Goal: Transaction & Acquisition: Purchase product/service

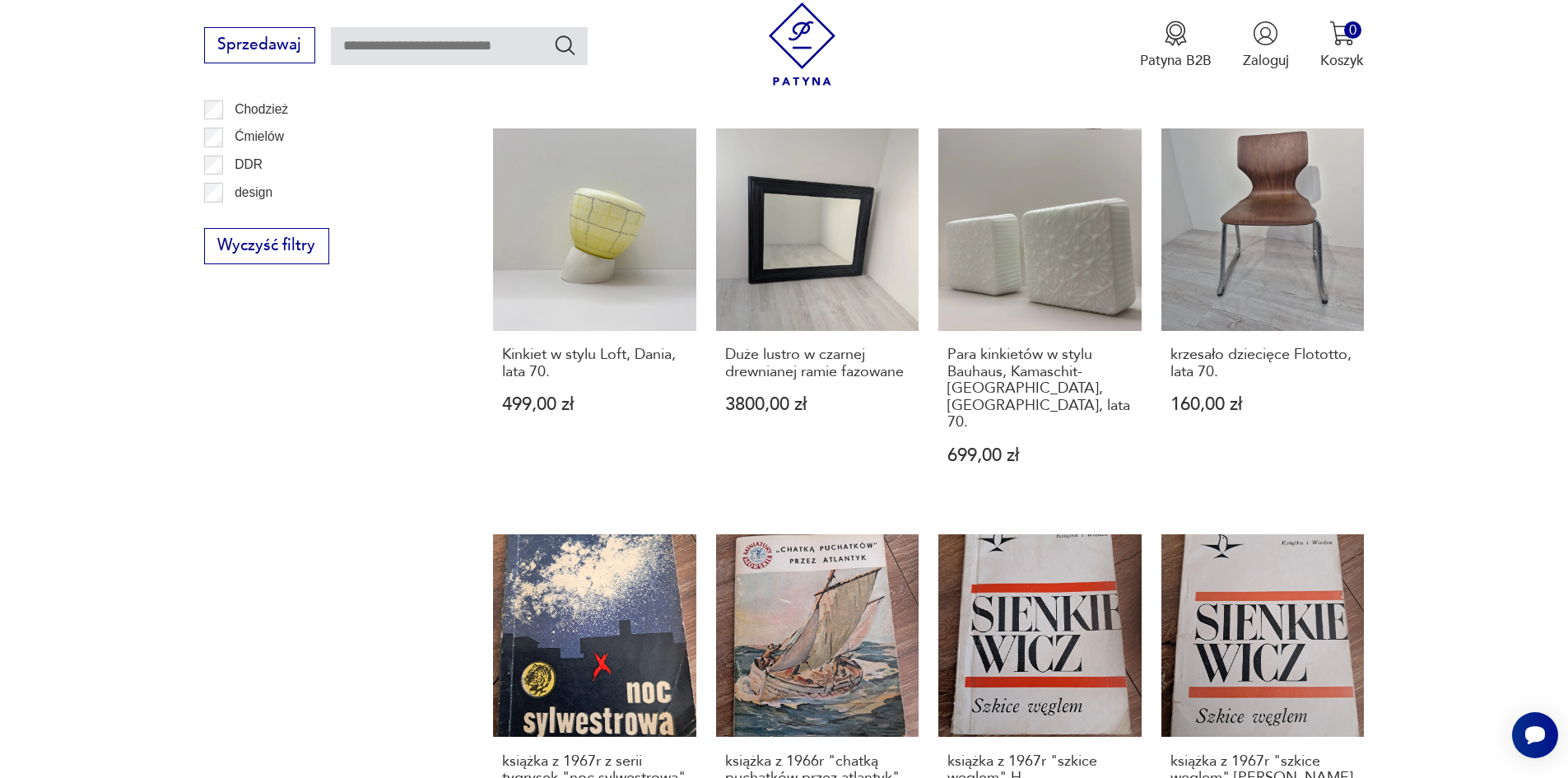
scroll to position [1111, 0]
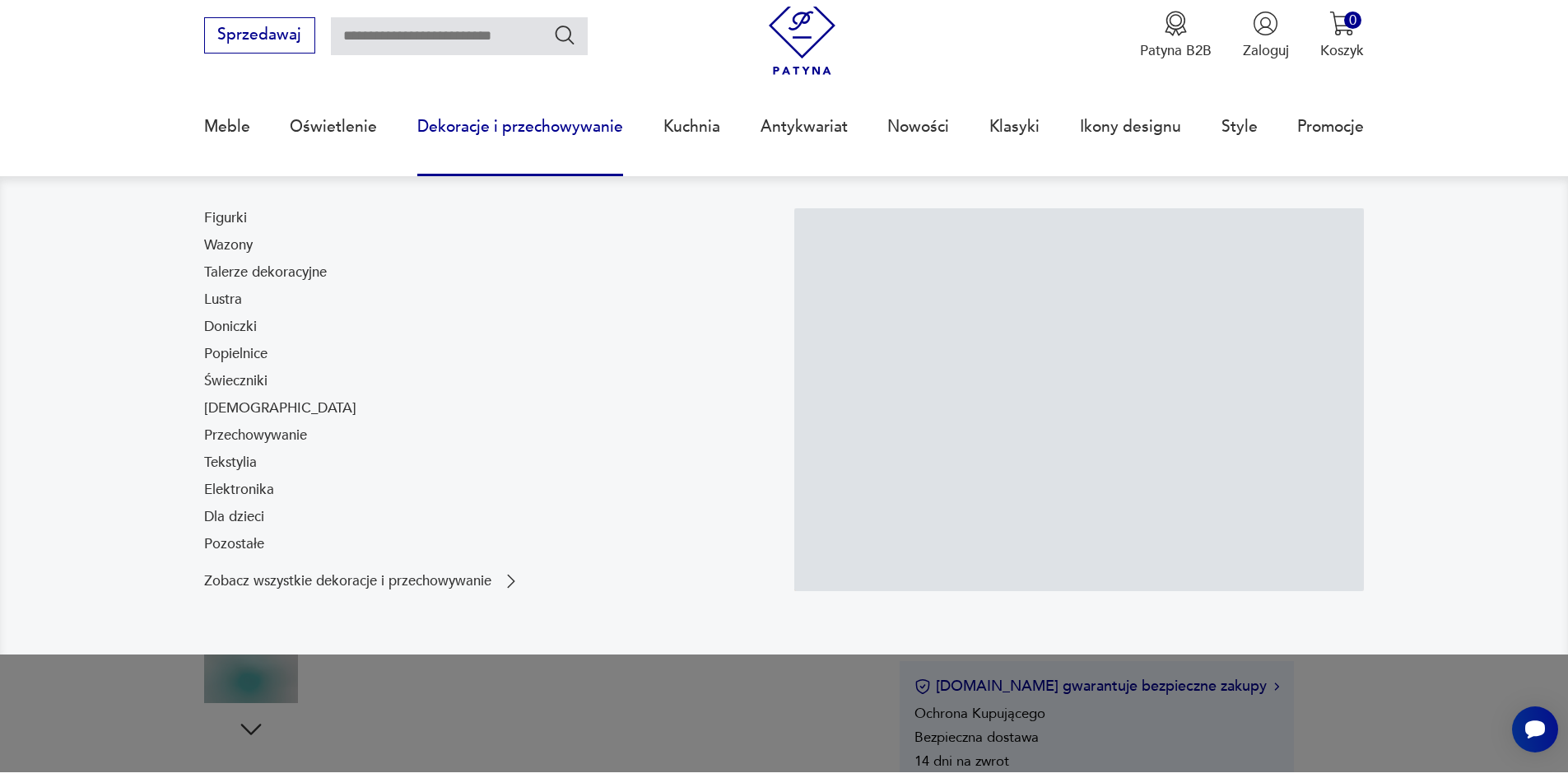
scroll to position [165, 0]
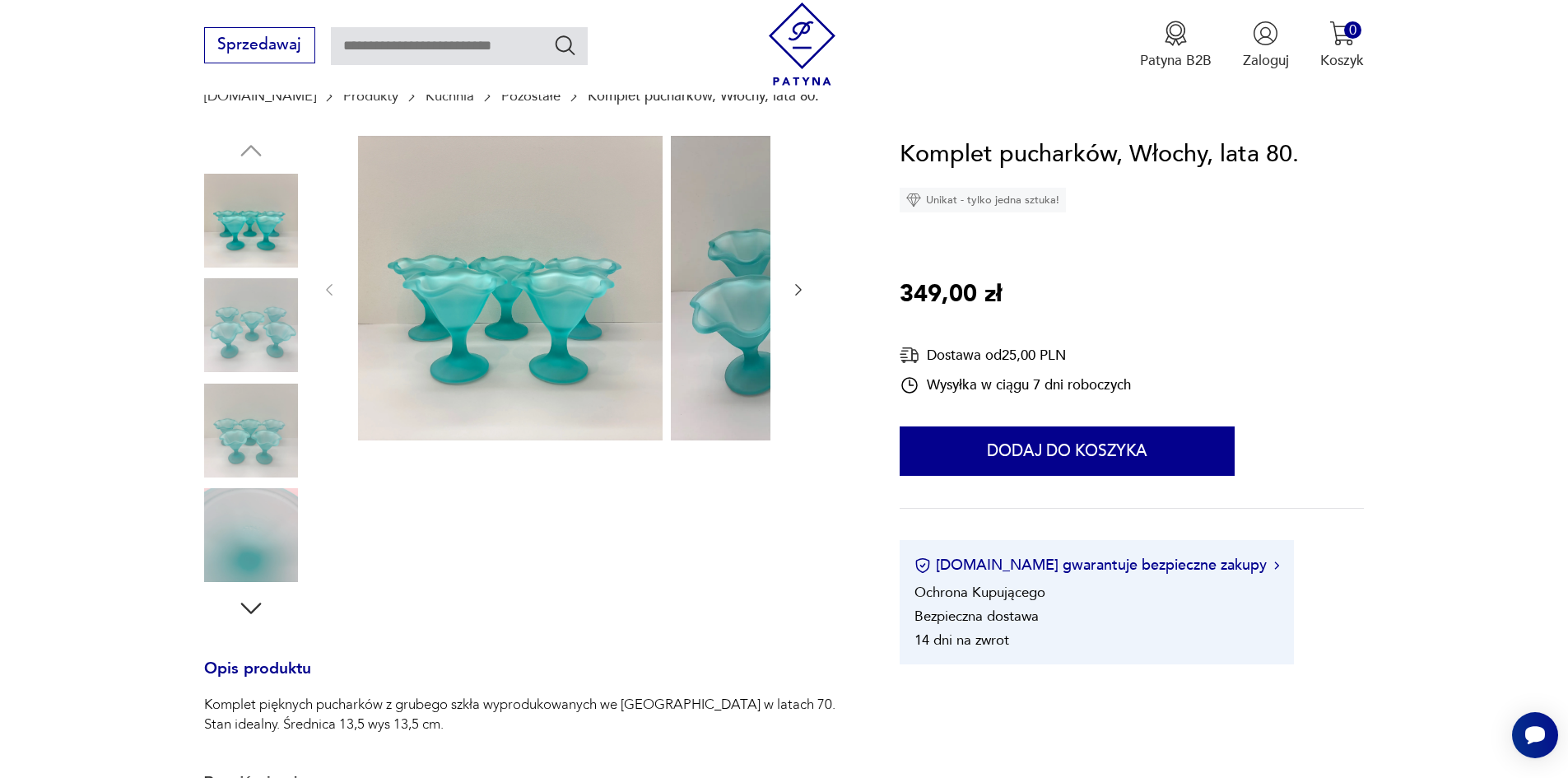
click at [223, 363] on img at bounding box center [251, 325] width 94 height 94
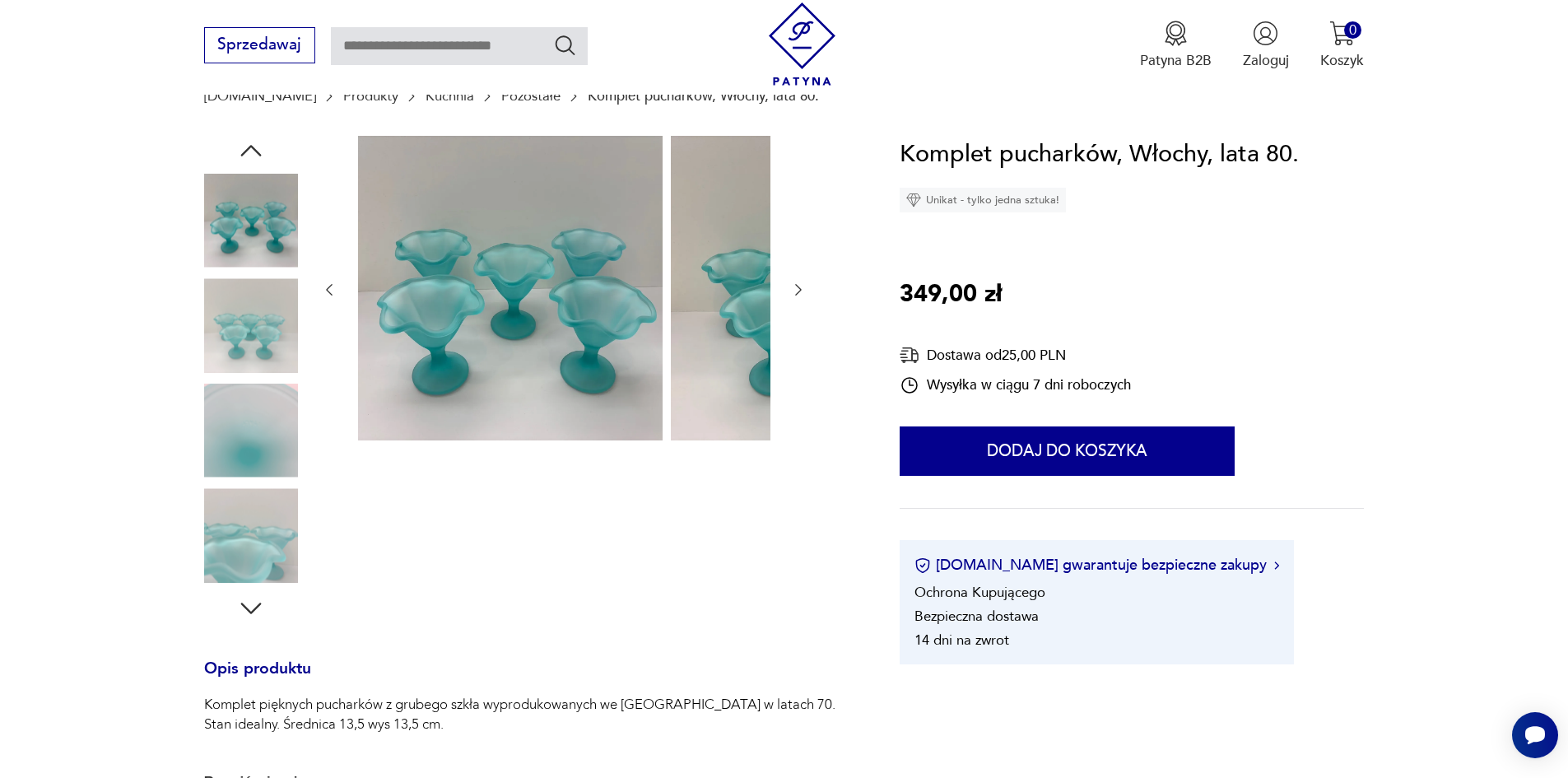
click at [232, 390] on div at bounding box center [251, 275] width 94 height 412
click at [242, 421] on img at bounding box center [251, 430] width 94 height 94
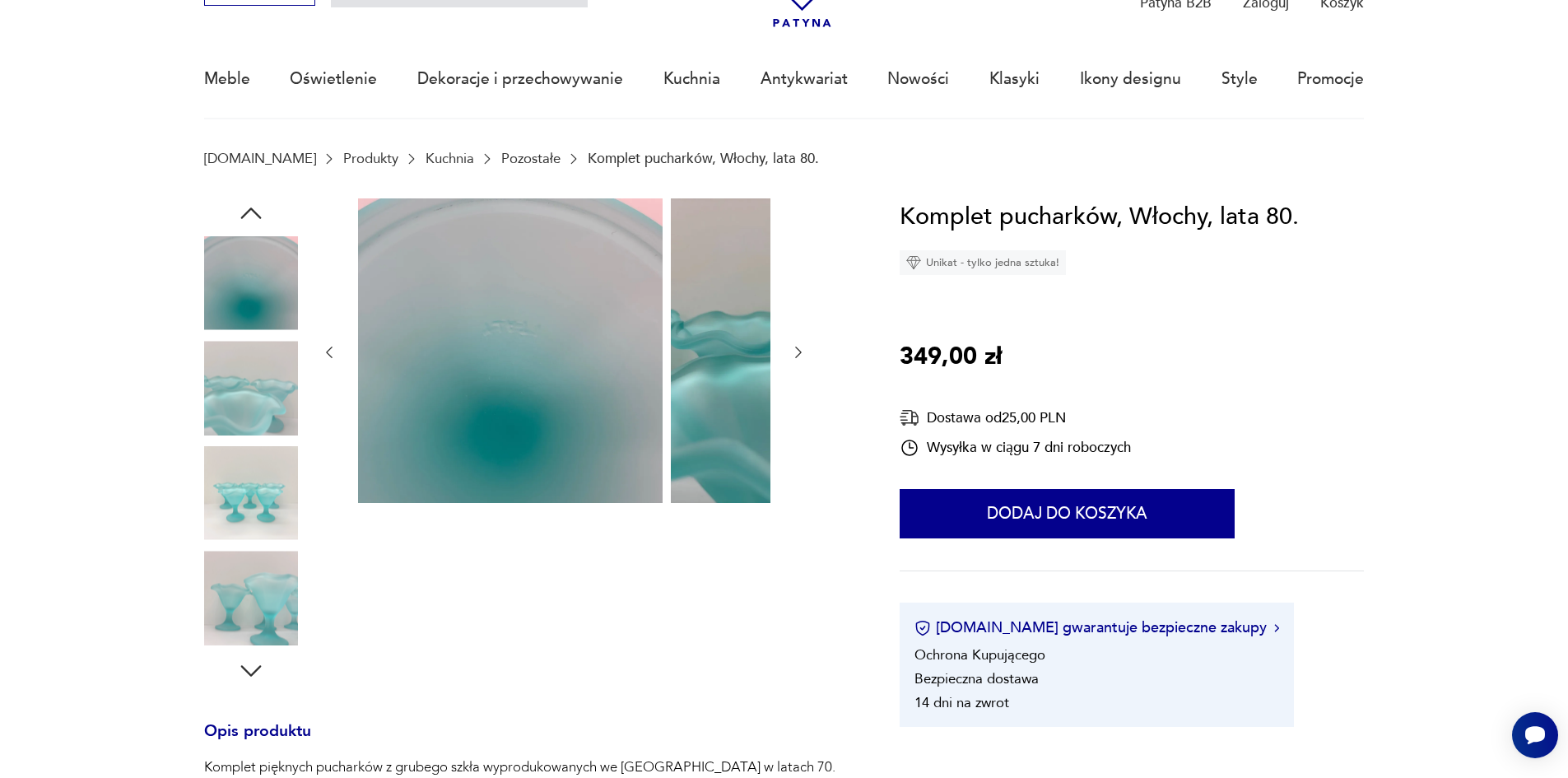
scroll to position [82, 0]
